Goal: Find contact information: Find contact information

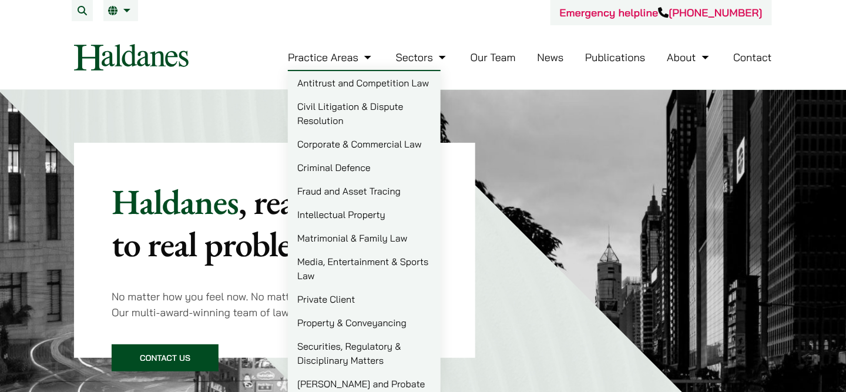
click at [341, 169] on link "Criminal Defence" at bounding box center [364, 167] width 153 height 23
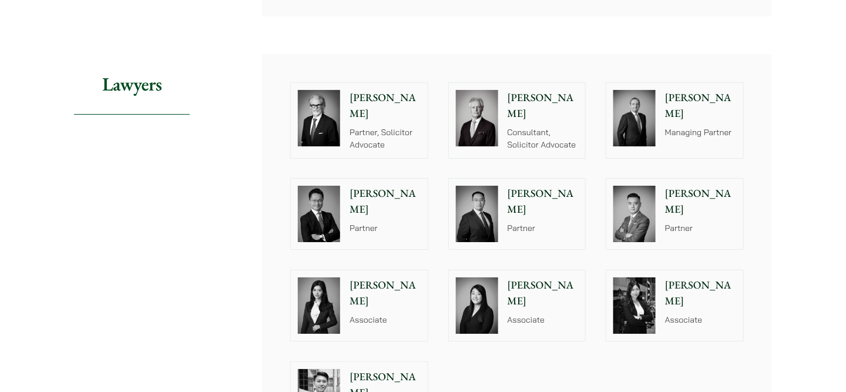
scroll to position [1292, 0]
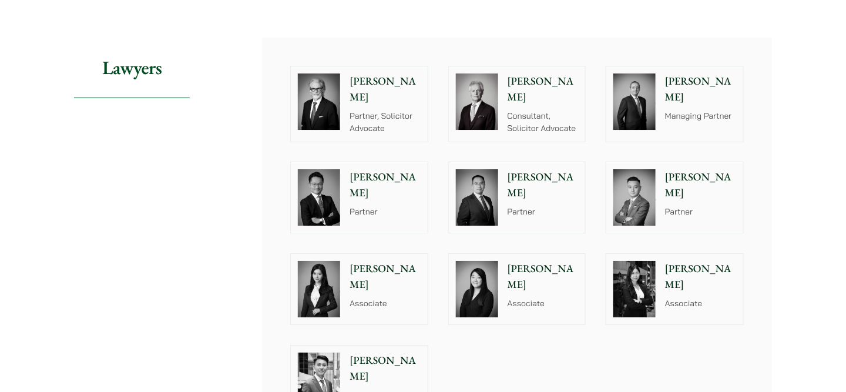
click at [351, 206] on p "Partner" at bounding box center [384, 212] width 71 height 12
click at [524, 169] on p "Paul Wang" at bounding box center [542, 185] width 71 height 32
click at [677, 206] on p "Partner" at bounding box center [700, 212] width 71 height 12
click at [490, 170] on img at bounding box center [477, 197] width 42 height 56
click at [364, 206] on p "Partner" at bounding box center [384, 212] width 71 height 12
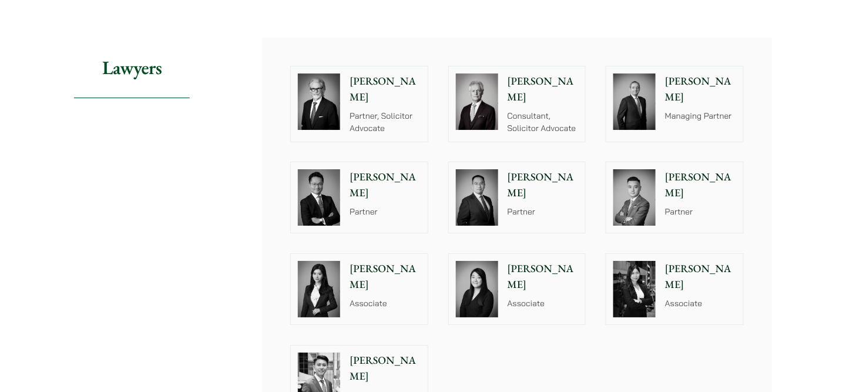
click at [688, 169] on p "Timothy Wan" at bounding box center [700, 185] width 71 height 32
click at [516, 169] on p "[PERSON_NAME]" at bounding box center [542, 185] width 71 height 32
click at [378, 90] on div "Jonathan Midgley Partner, Solicitor Advocate" at bounding box center [387, 103] width 80 height 75
click at [530, 206] on p "Partner" at bounding box center [542, 212] width 71 height 12
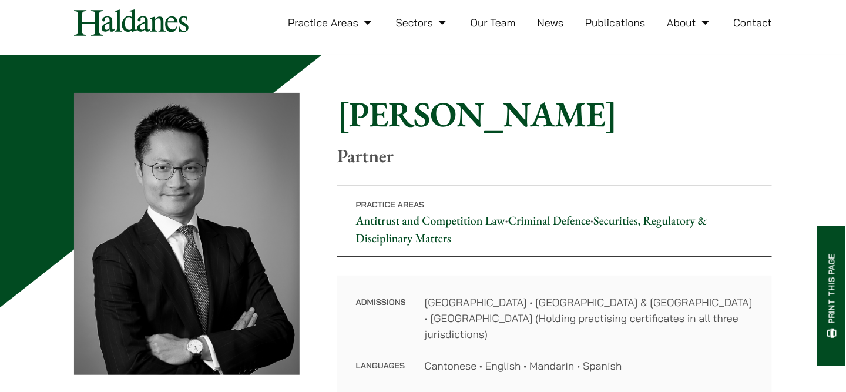
scroll to position [59, 0]
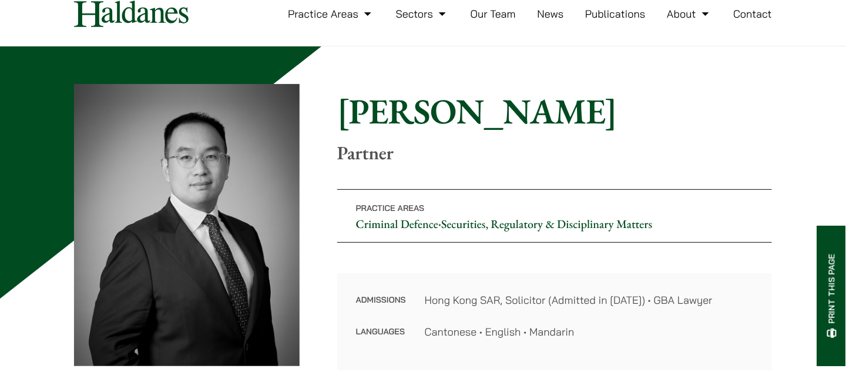
scroll to position [59, 0]
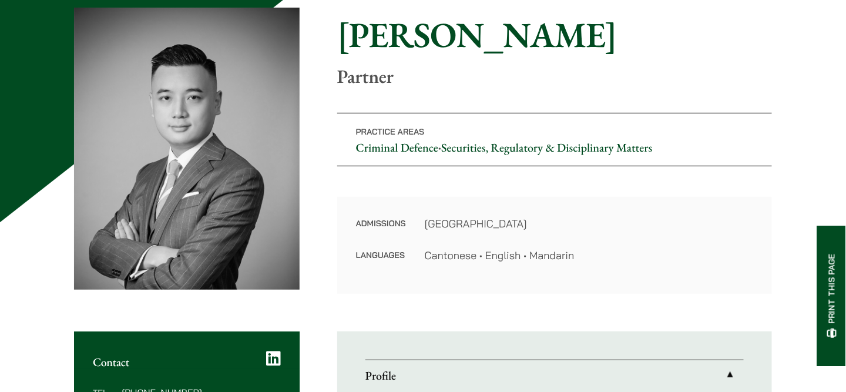
scroll to position [117, 0]
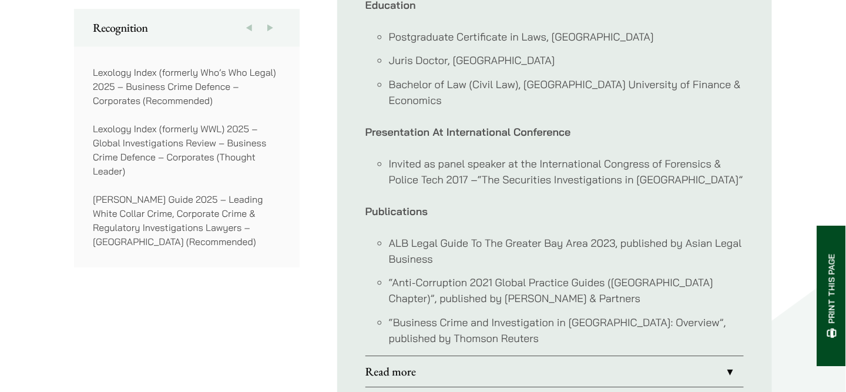
scroll to position [939, 0]
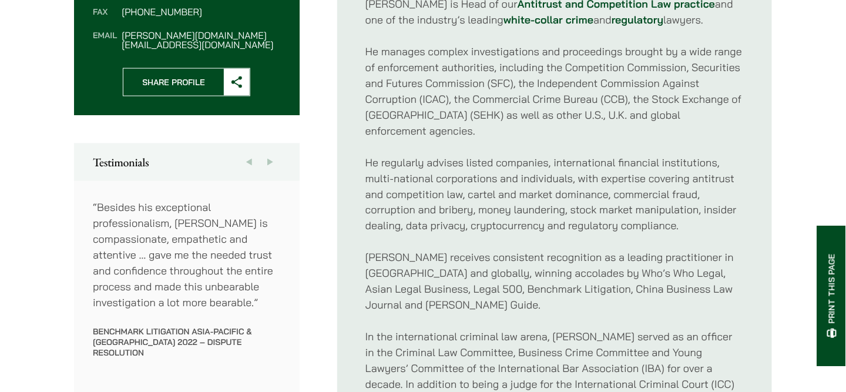
scroll to position [646, 0]
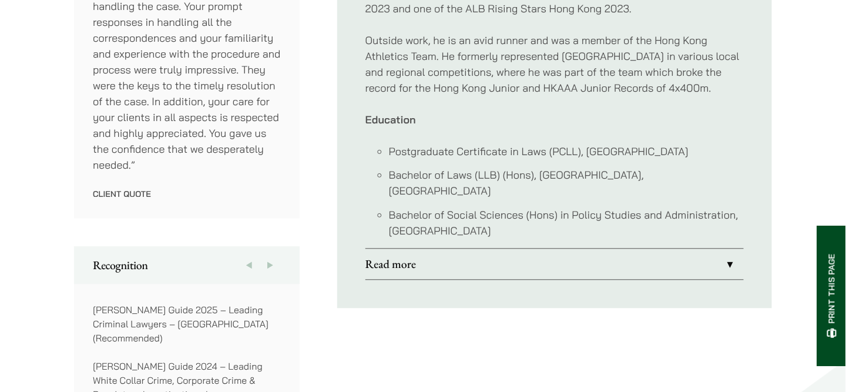
scroll to position [763, 0]
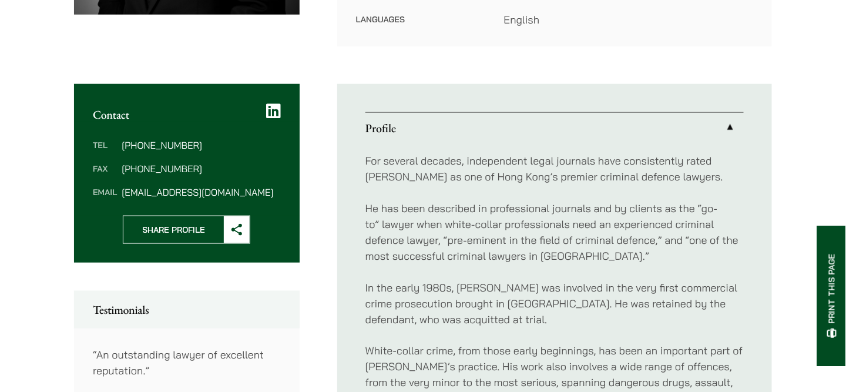
scroll to position [411, 0]
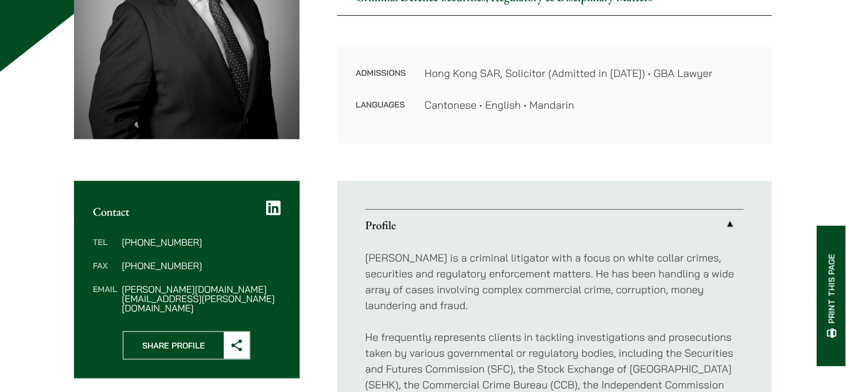
scroll to position [294, 0]
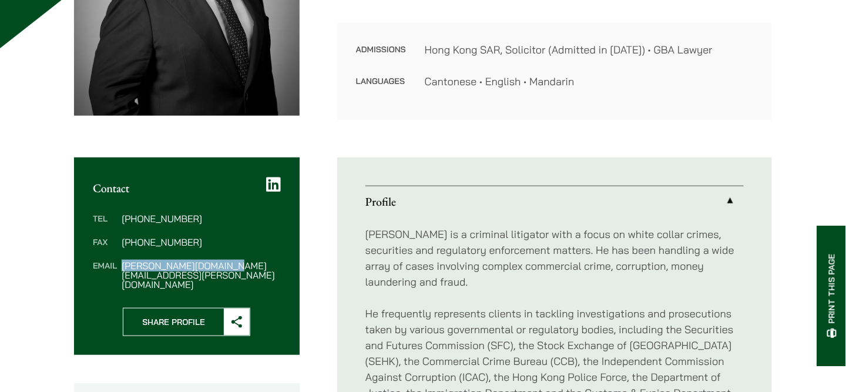
drag, startPoint x: 238, startPoint y: 267, endPoint x: 123, endPoint y: 271, distance: 115.2
click at [123, 271] on div "Tel [PHONE_NUMBER] Fax [PHONE_NUMBER] Email [PERSON_NAME][DOMAIN_NAME][EMAIL_AD…" at bounding box center [186, 251] width 225 height 113
copy dd "[PERSON_NAME][DOMAIN_NAME][EMAIL_ADDRESS][PERSON_NAME][DOMAIN_NAME]"
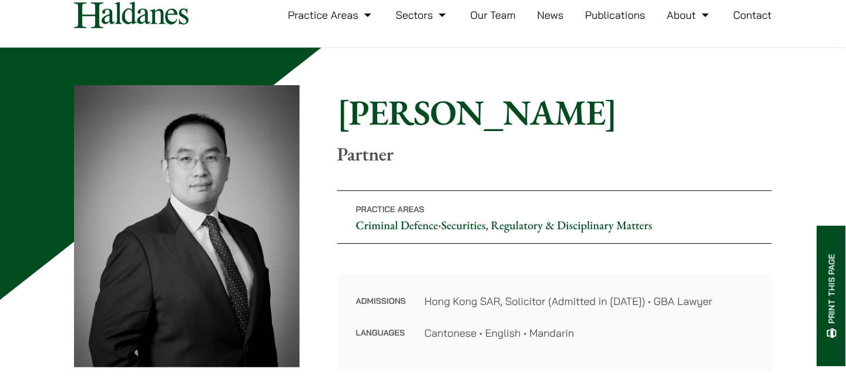
scroll to position [59, 0]
